Goal: Task Accomplishment & Management: Complete application form

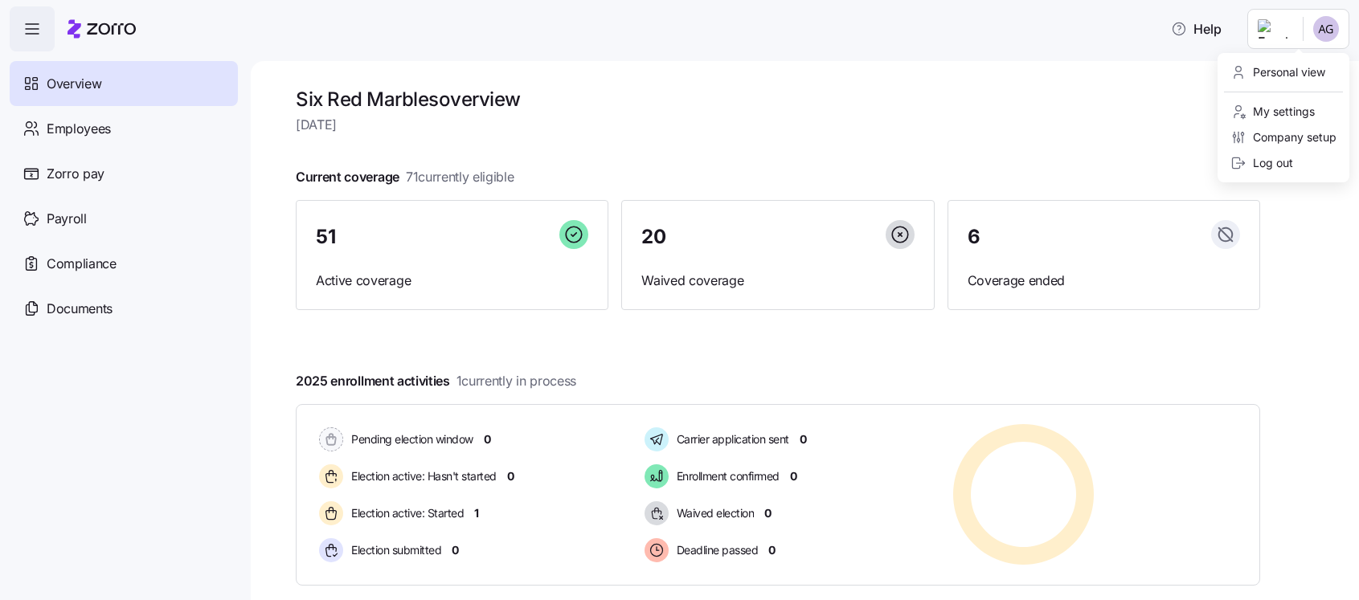
click at [1284, 31] on html "Help Overview Employees Zorro pay Payroll Compliance Documents Six Red Marbles …" at bounding box center [679, 295] width 1359 height 591
click at [1302, 142] on div "Company setup" at bounding box center [1283, 138] width 106 height 18
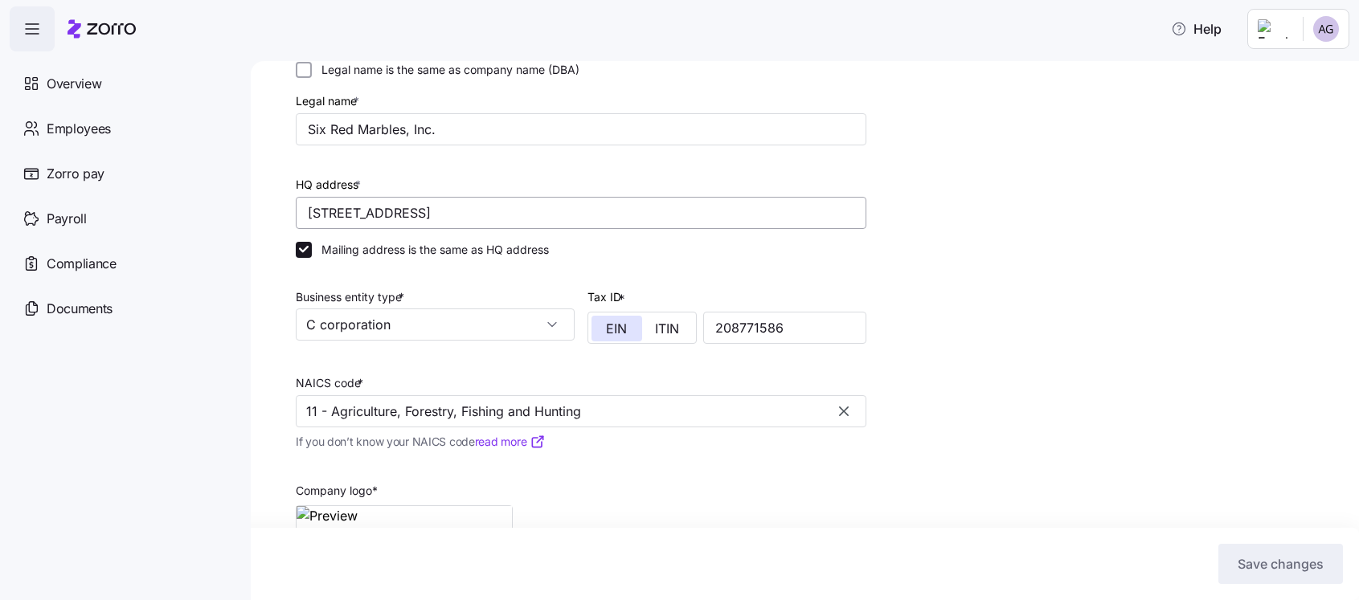
scroll to position [278, 0]
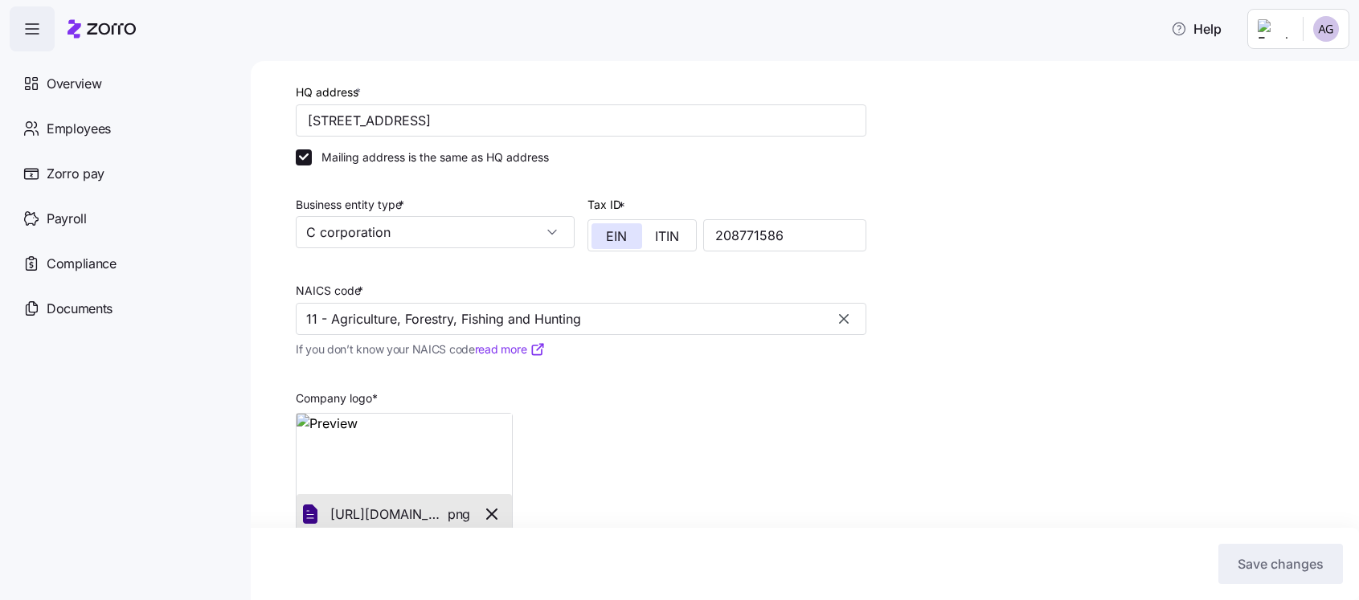
click at [843, 321] on icon "button" at bounding box center [844, 319] width 16 height 16
click at [766, 321] on input "NAICS code *" at bounding box center [581, 319] width 571 height 32
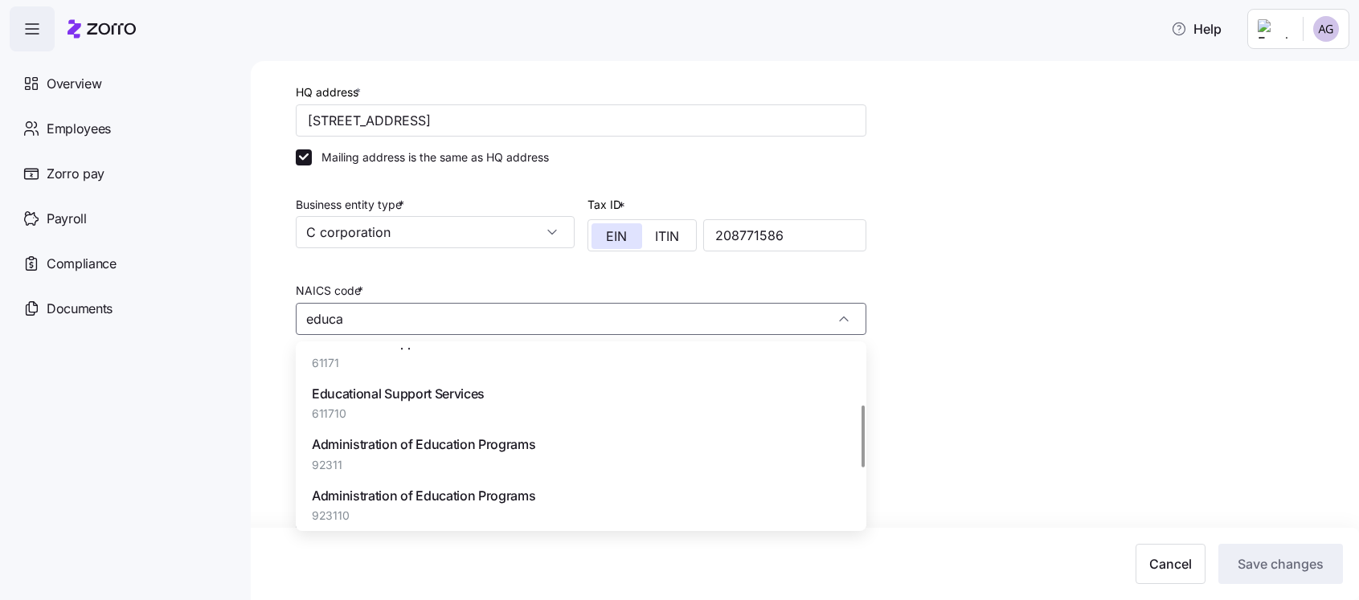
scroll to position [160, 0]
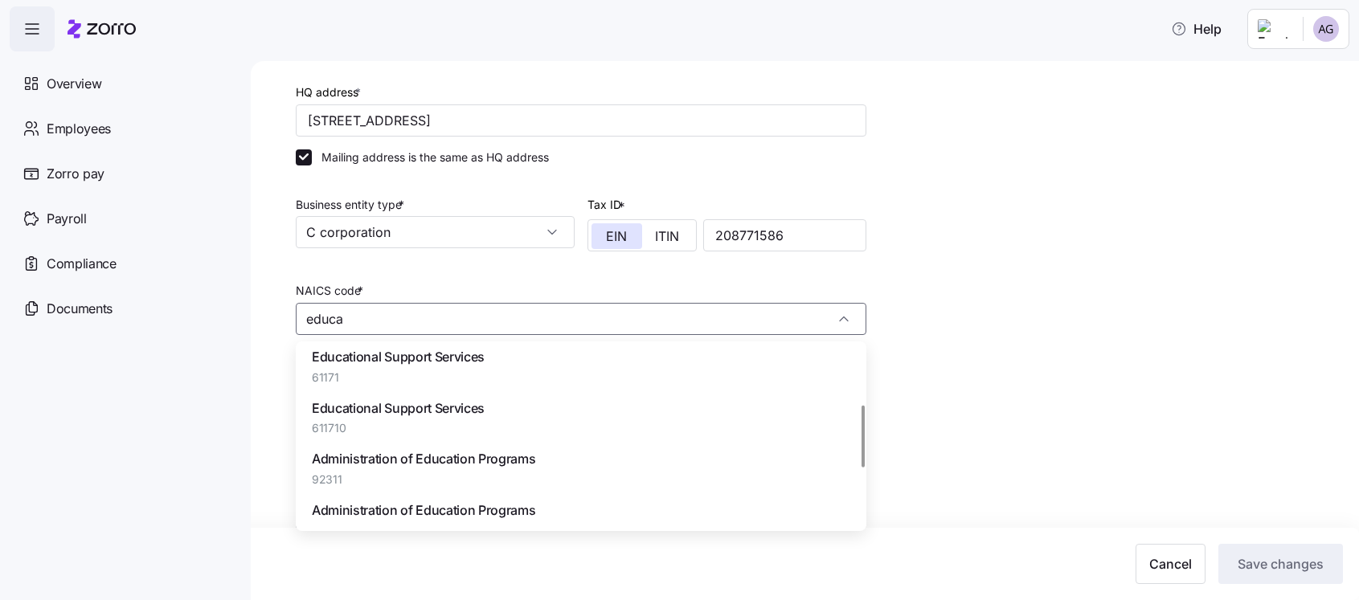
click at [554, 375] on div "Educational Support Services 61171" at bounding box center [581, 366] width 558 height 51
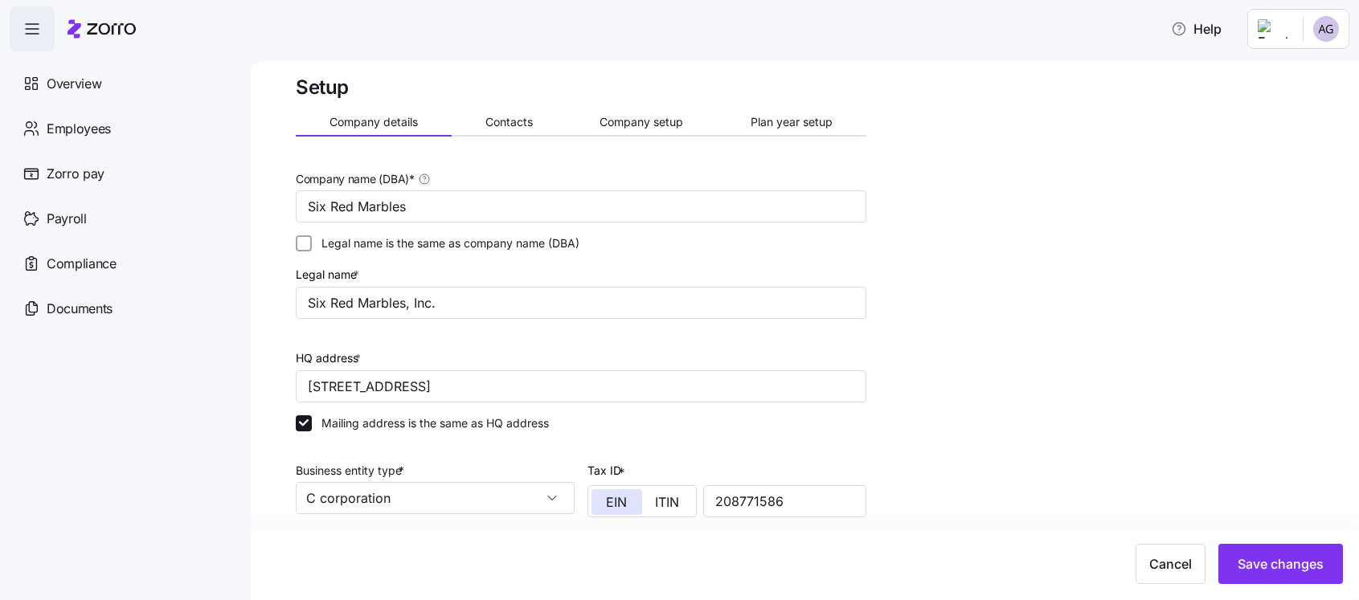
scroll to position [0, 0]
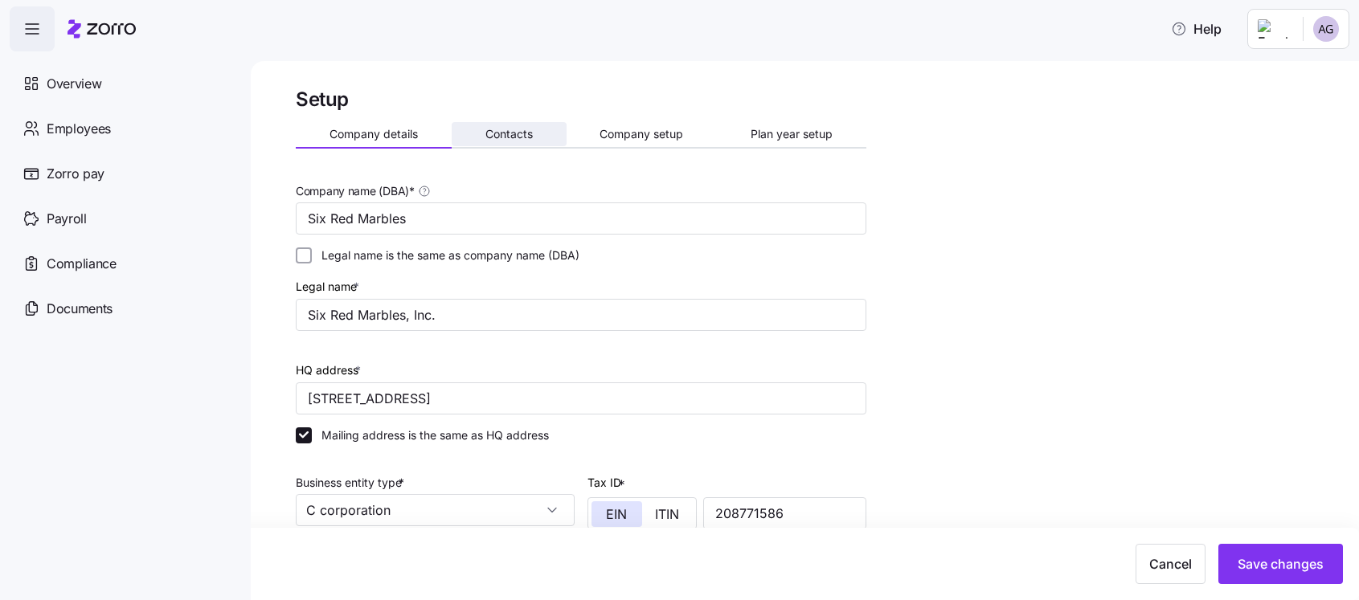
type input "61171 - Educational Support Services"
click at [518, 132] on span "Contacts" at bounding box center [508, 134] width 47 height 11
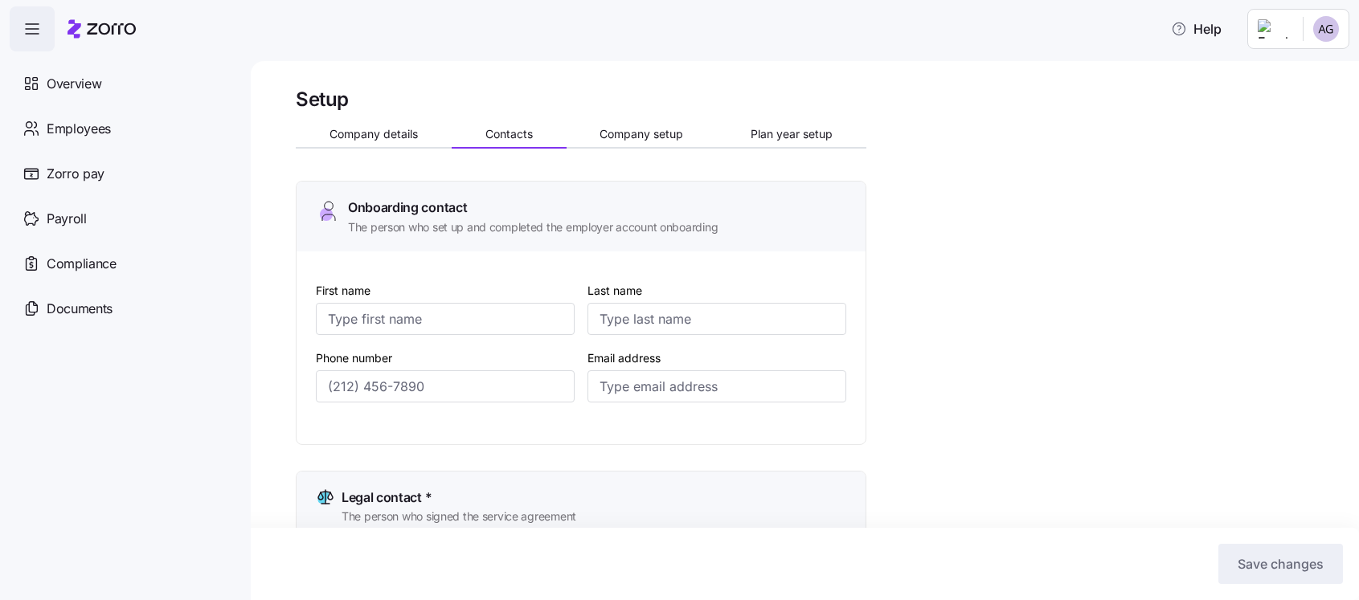
type input "[PERSON_NAME]"
type input "[PERSON_NAME][EMAIL_ADDRESS][DOMAIN_NAME]"
type input "[PERSON_NAME]"
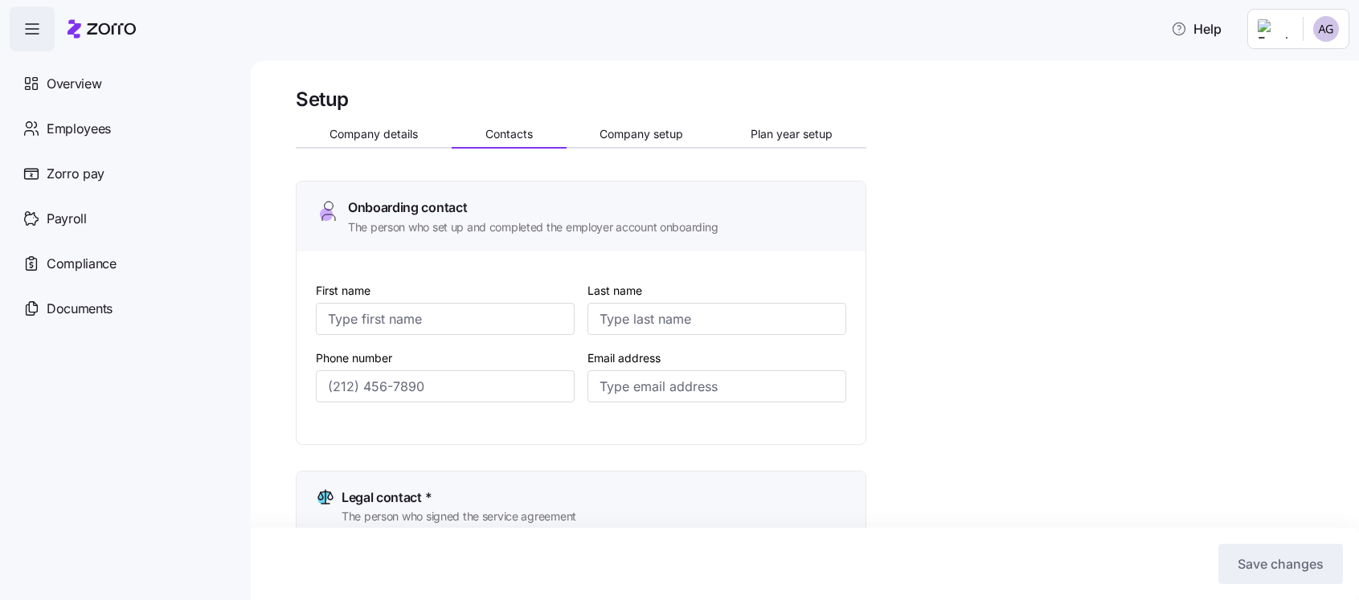
type input "[PERSON_NAME][EMAIL_ADDRESS][DOMAIN_NAME]"
type input "[PERSON_NAME]"
type input "[PERSON_NAME][EMAIL_ADDRESS][DOMAIN_NAME]"
type input "[PERSON_NAME]"
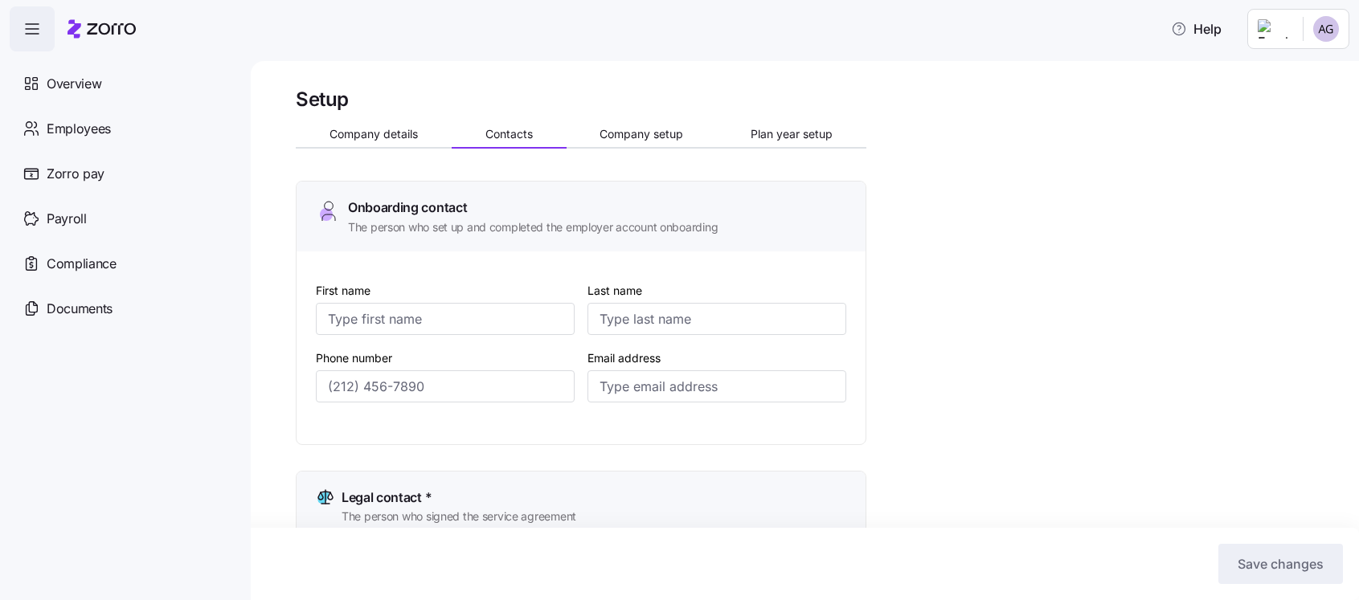
type input "[PERSON_NAME]"
type input "[PERSON_NAME][EMAIL_ADDRESS][DOMAIN_NAME]"
type input "[PHONE_NUMBER]"
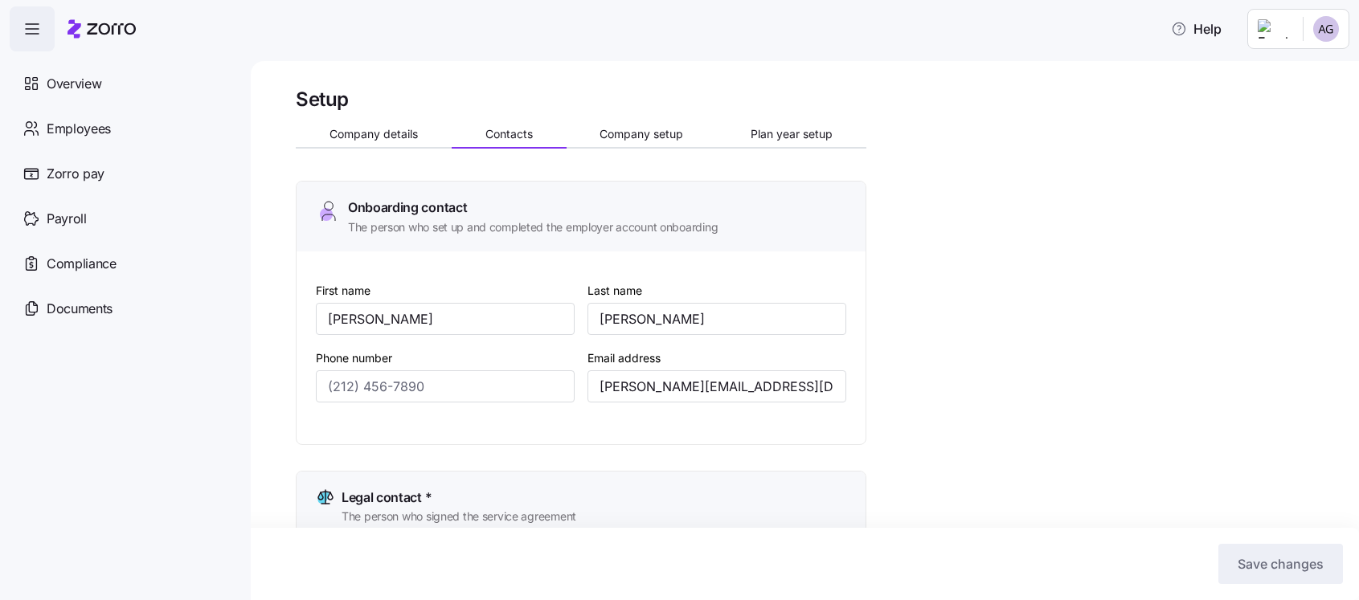
type input "[PHONE_NUMBER]"
click at [378, 129] on span "Company details" at bounding box center [373, 134] width 88 height 11
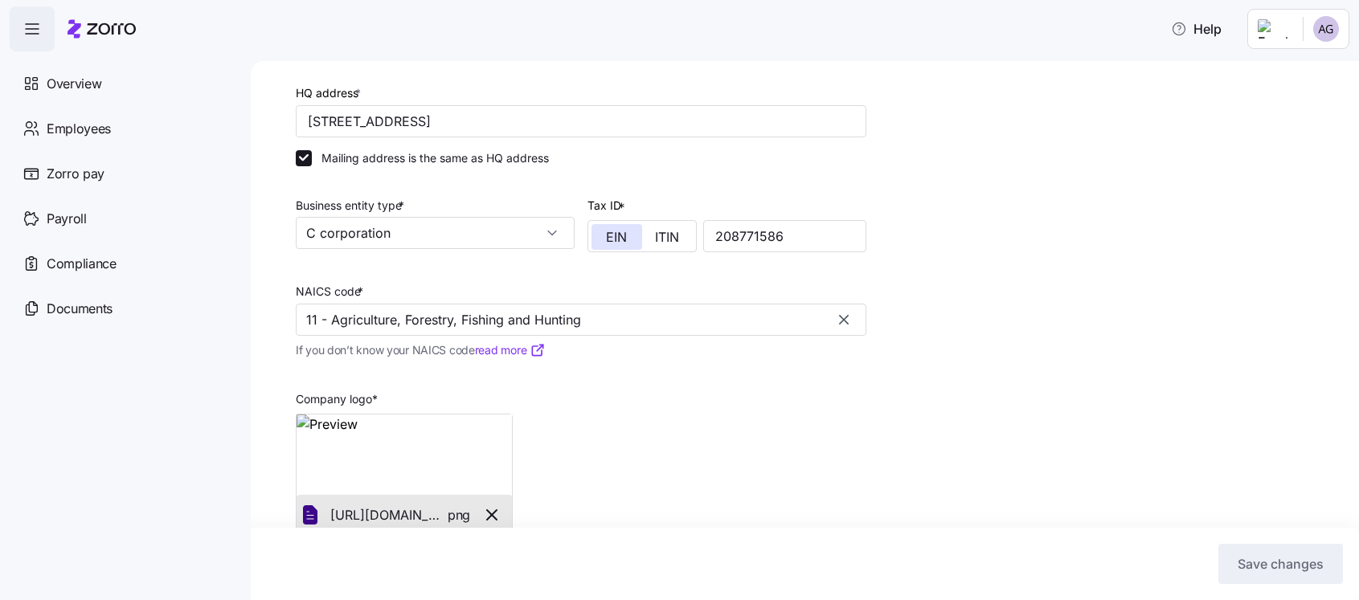
scroll to position [309, 0]
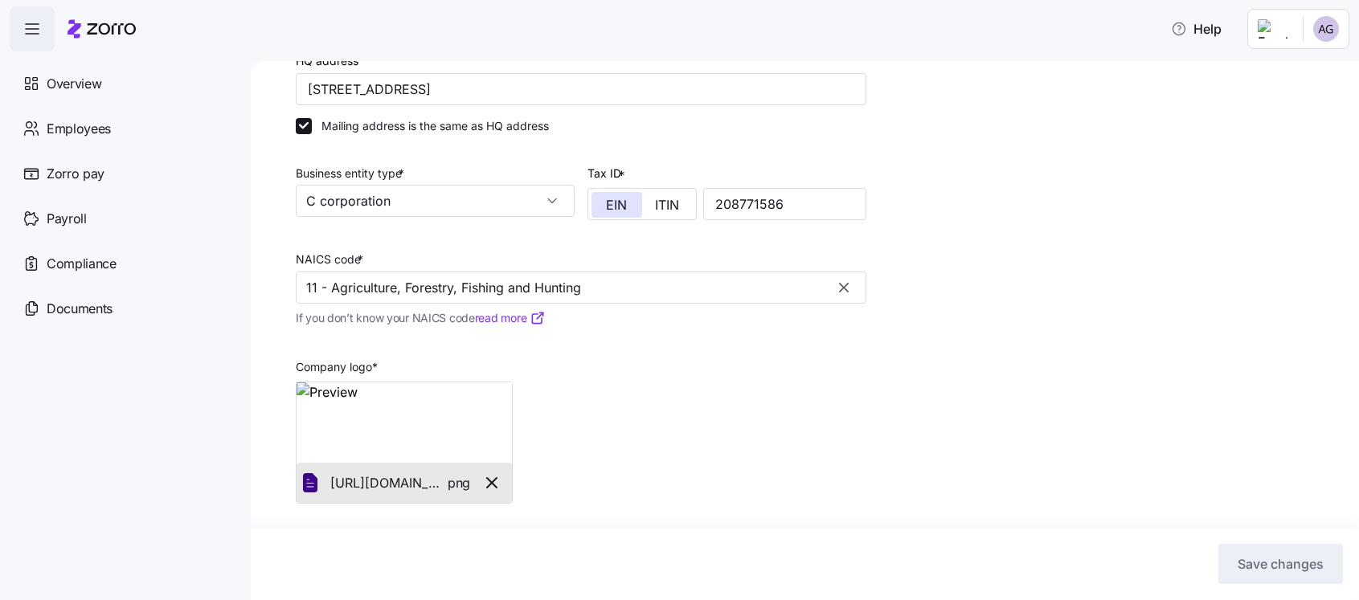
click at [834, 287] on button "button" at bounding box center [843, 287] width 22 height 22
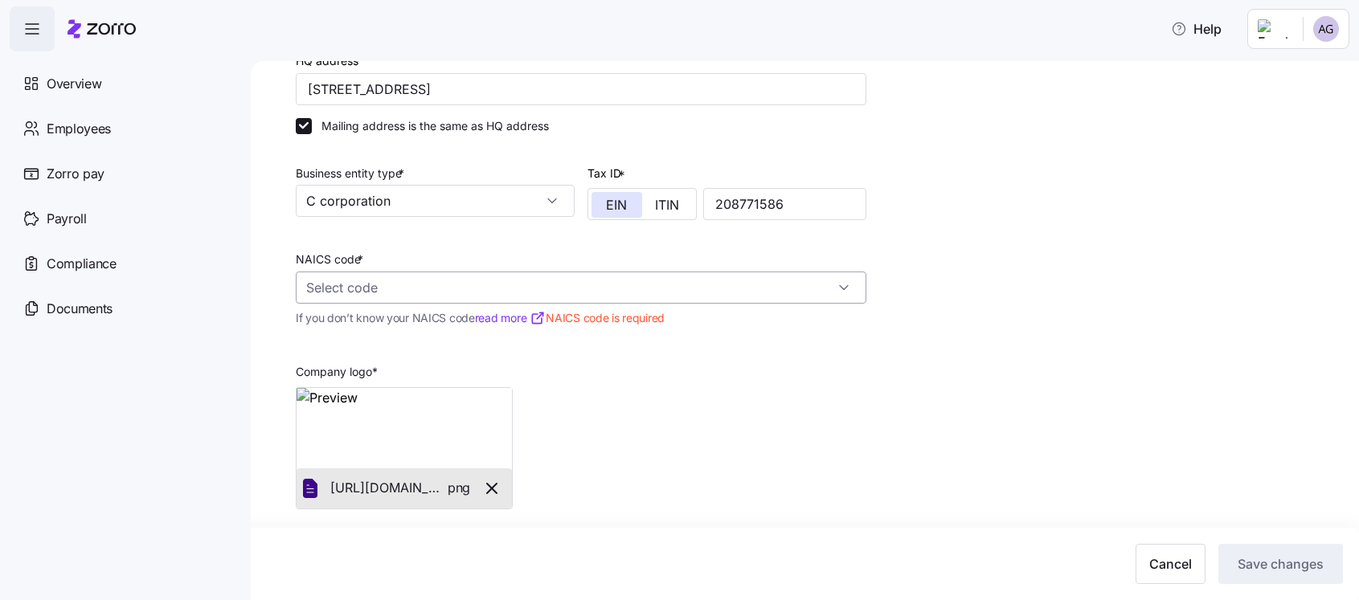
click at [772, 298] on input "NAICS code *" at bounding box center [581, 288] width 571 height 32
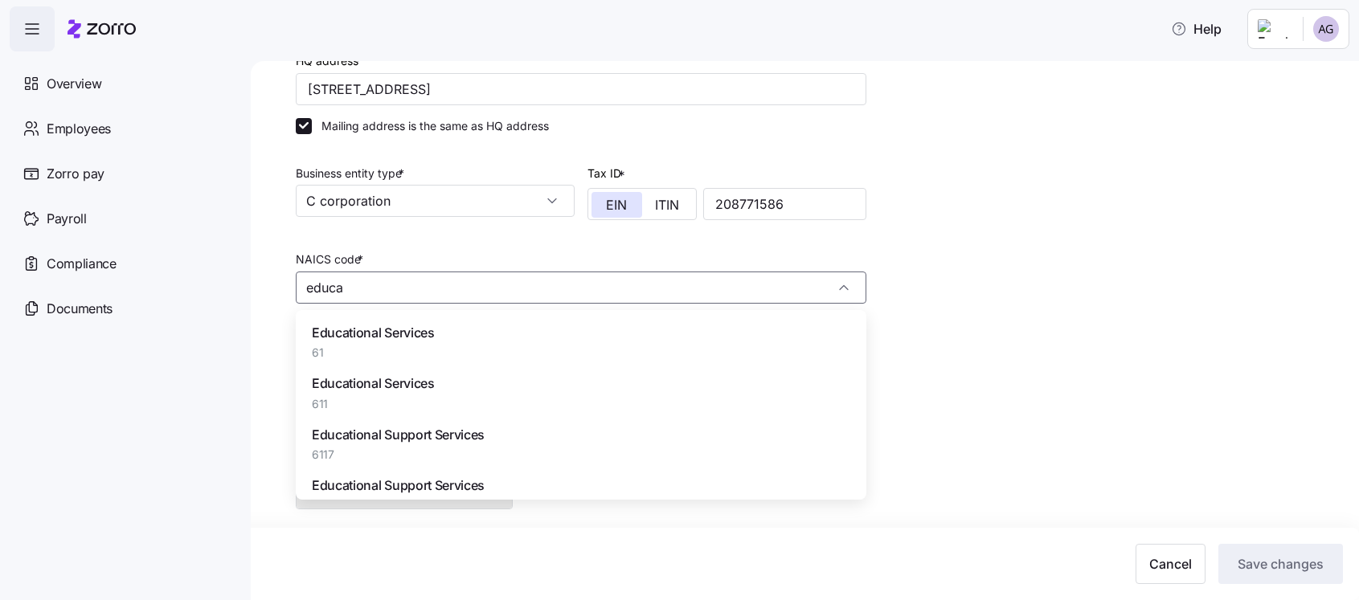
click at [375, 337] on span "Educational Services" at bounding box center [373, 333] width 123 height 20
type input "61 - Educational Services"
